Goal: Task Accomplishment & Management: Manage account settings

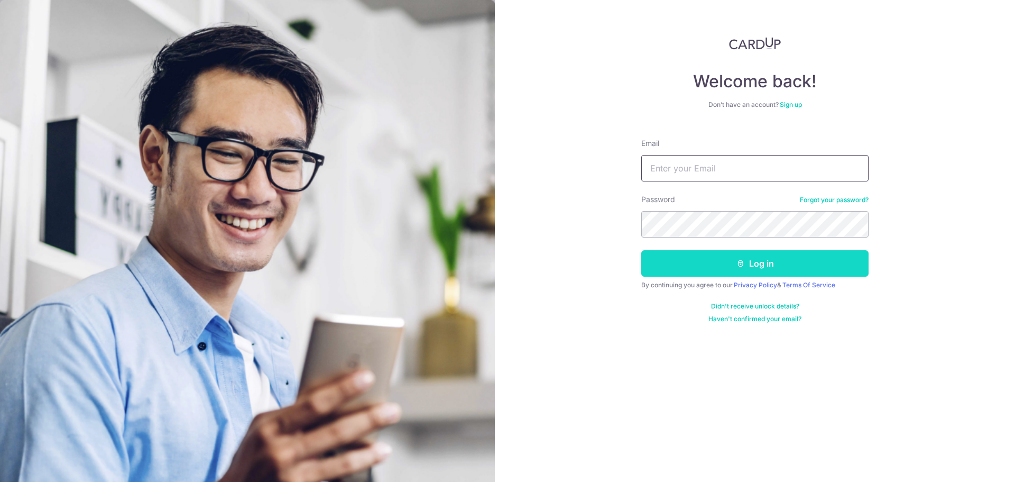
type input "[EMAIL_ADDRESS][DOMAIN_NAME]"
click at [687, 260] on button "Log in" at bounding box center [754, 263] width 227 height 26
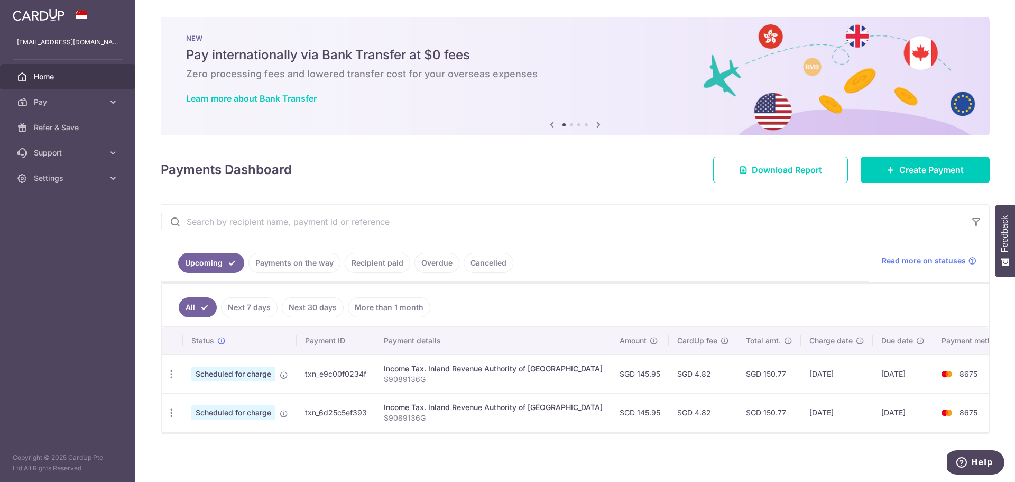
scroll to position [2, 0]
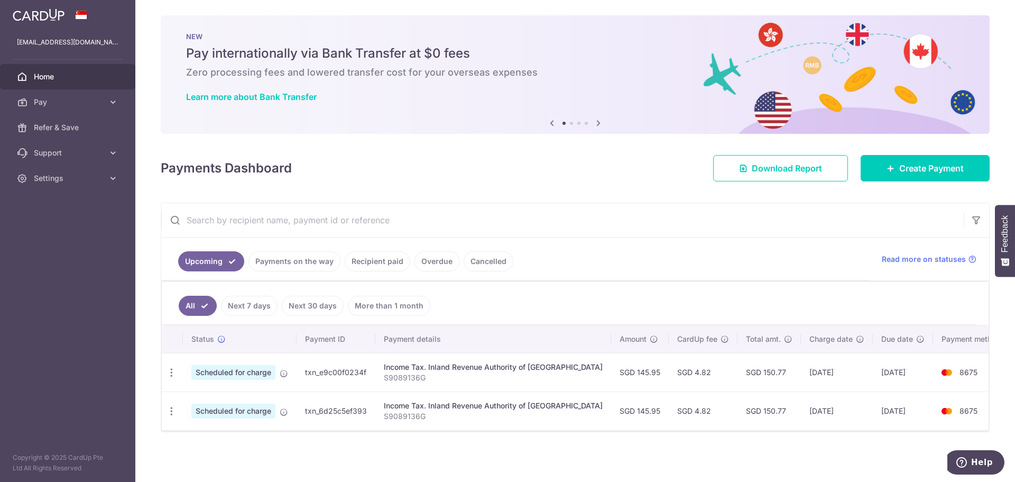
drag, startPoint x: 311, startPoint y: 265, endPoint x: 321, endPoint y: 368, distance: 103.6
click at [316, 365] on div "Upcoming Payments on the way Recipient paid Overdue Cancelled Read more on stat…" at bounding box center [575, 317] width 829 height 229
click at [480, 445] on div "× Pause Schedule Pause all future payments in this series Pause just this one p…" at bounding box center [575, 241] width 880 height 482
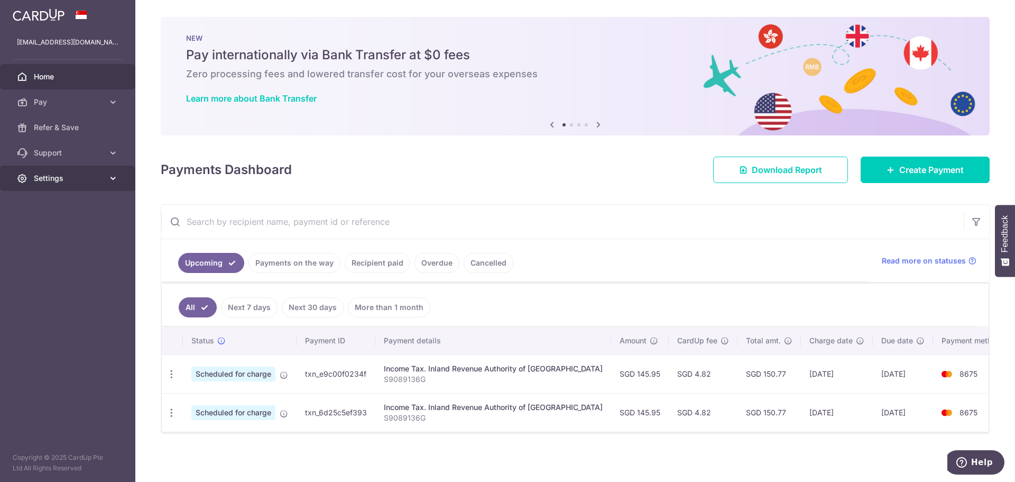
click at [77, 182] on span "Settings" at bounding box center [69, 178] width 70 height 11
click at [53, 224] on span "Logout" at bounding box center [69, 229] width 70 height 11
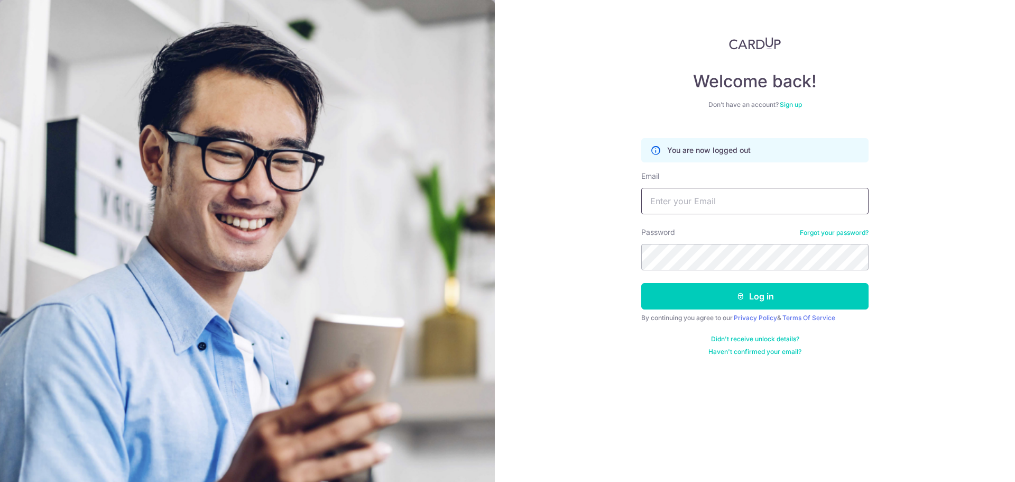
type input "[EMAIL_ADDRESS][DOMAIN_NAME]"
click at [714, 200] on input "[EMAIL_ADDRESS][DOMAIN_NAME]" at bounding box center [754, 201] width 227 height 26
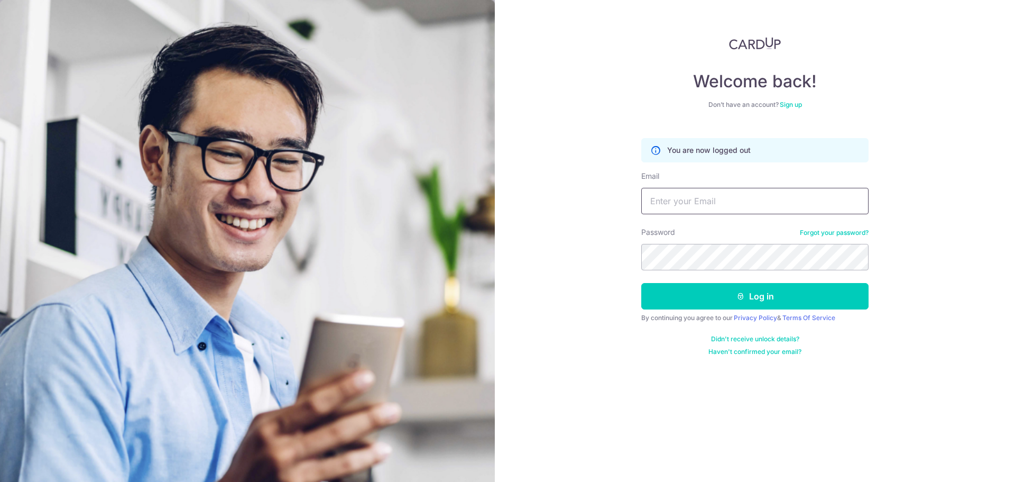
click at [748, 195] on input "Email" at bounding box center [754, 201] width 227 height 26
type input "[EMAIL_ADDRESS][DOMAIN_NAME]"
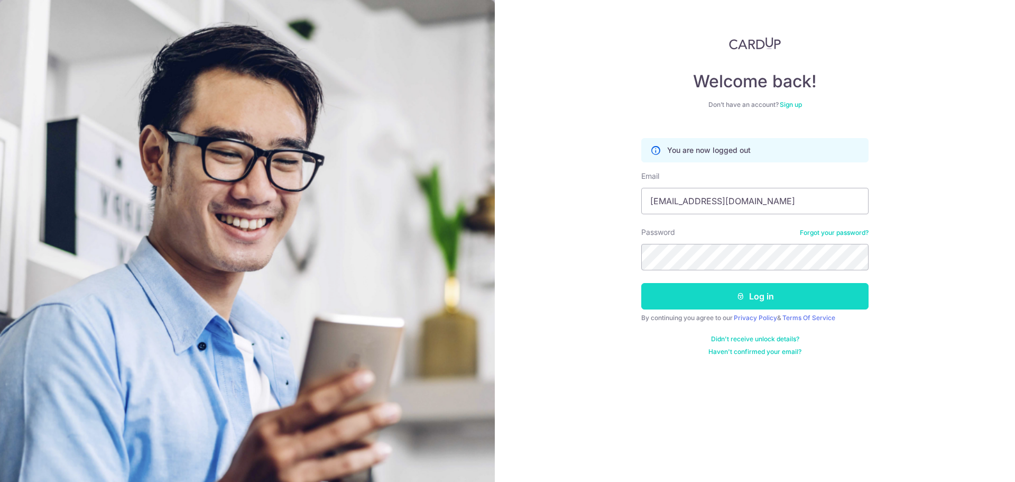
click at [704, 295] on button "Log in" at bounding box center [754, 296] width 227 height 26
